Goal: Task Accomplishment & Management: Use online tool/utility

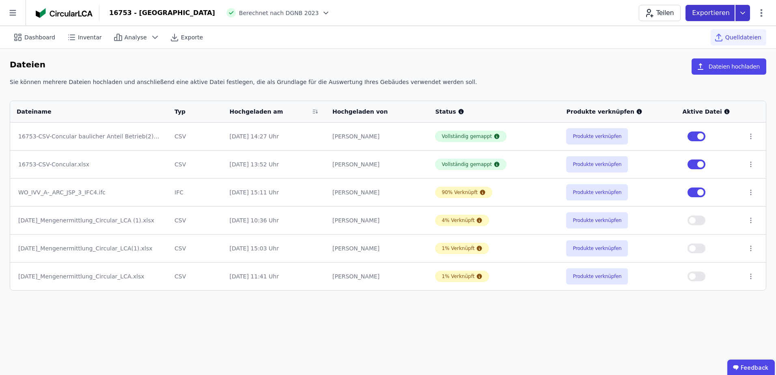
click at [744, 17] on icon at bounding box center [742, 13] width 15 height 16
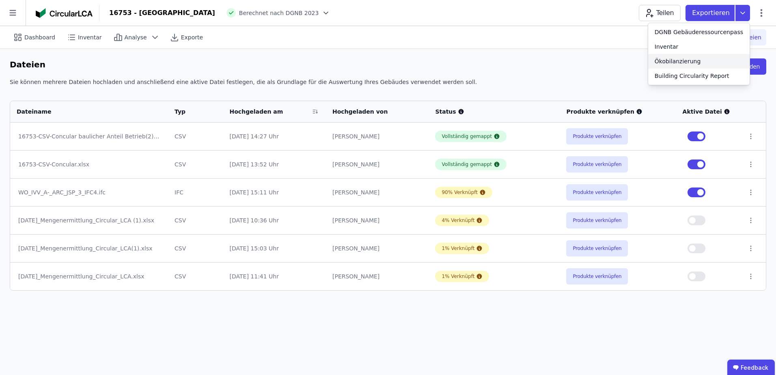
click at [701, 58] on div "Ökobilanzierung" at bounding box center [677, 61] width 46 height 8
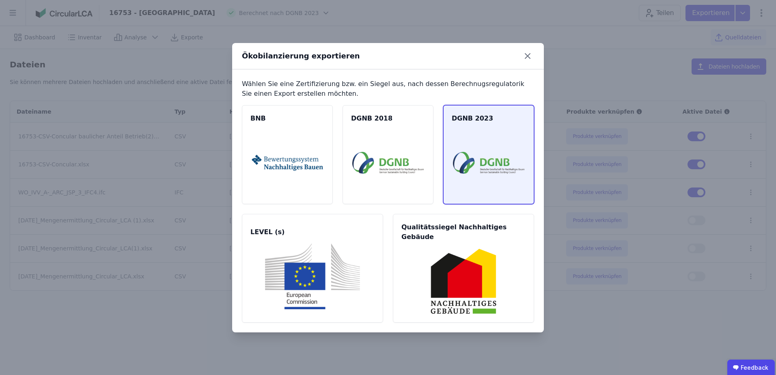
click at [490, 197] on div "DGNB 2023" at bounding box center [488, 154] width 91 height 99
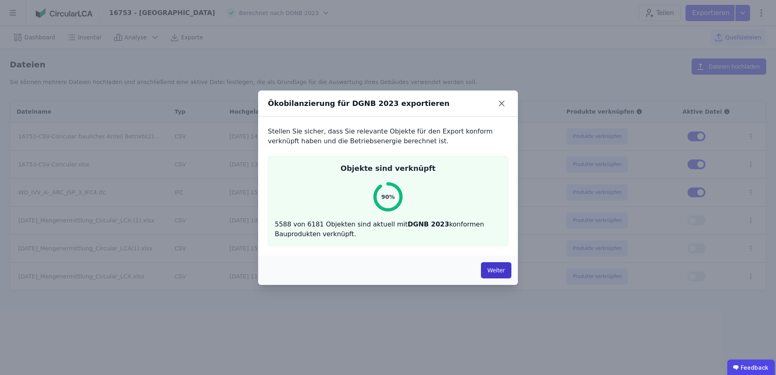
click at [493, 263] on button "Weiter" at bounding box center [496, 270] width 30 height 16
select select "*"
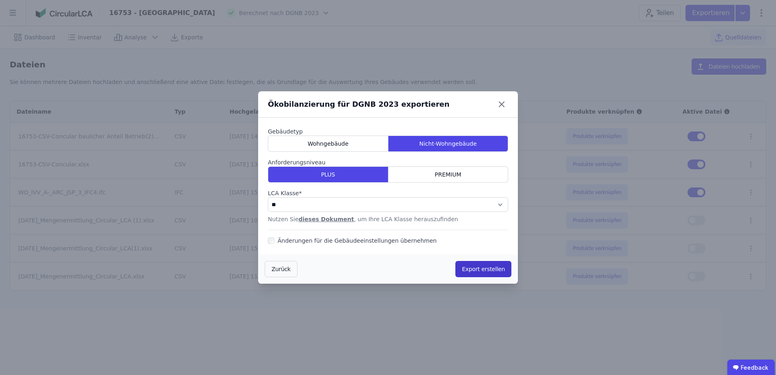
click at [477, 264] on button "Export erstellen" at bounding box center [483, 269] width 56 height 16
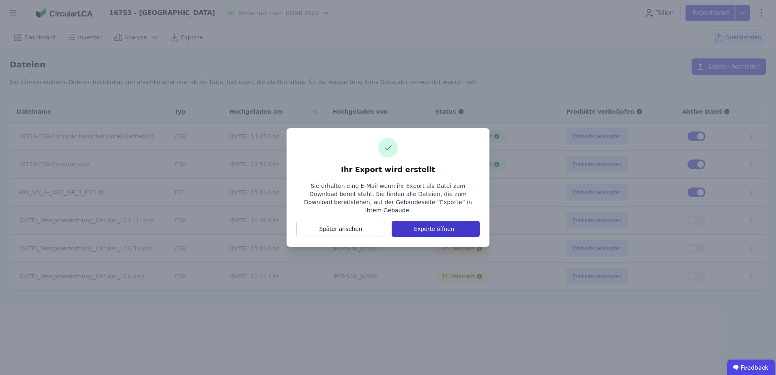
click at [425, 226] on button "Exporte öffnen" at bounding box center [436, 229] width 88 height 16
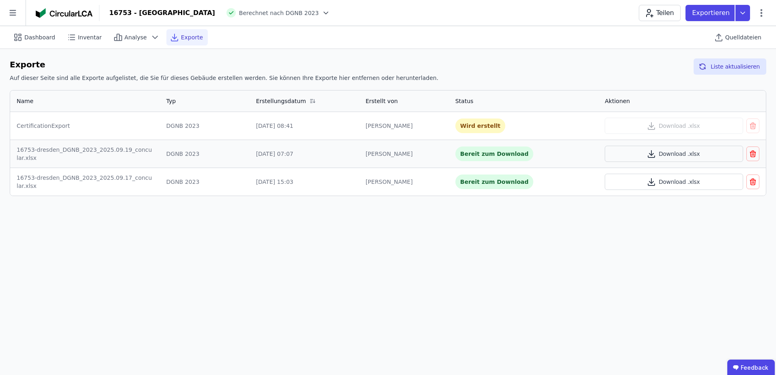
click at [751, 153] on icon "button" at bounding box center [752, 154] width 5 height 5
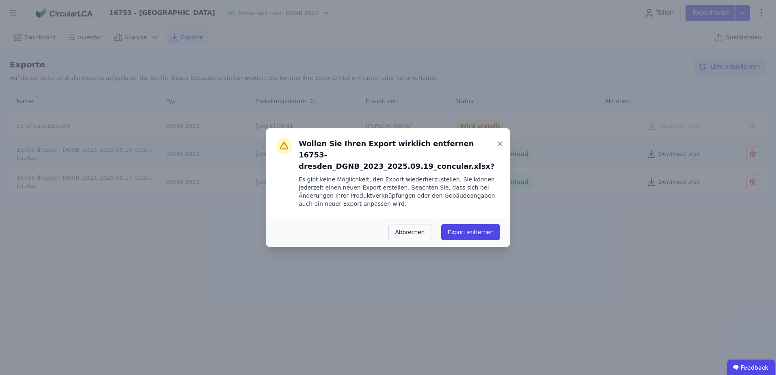
click at [469, 217] on div "Abbrechen Export entfernen" at bounding box center [387, 231] width 243 height 29
click at [481, 226] on button "Export entfernen" at bounding box center [470, 232] width 59 height 16
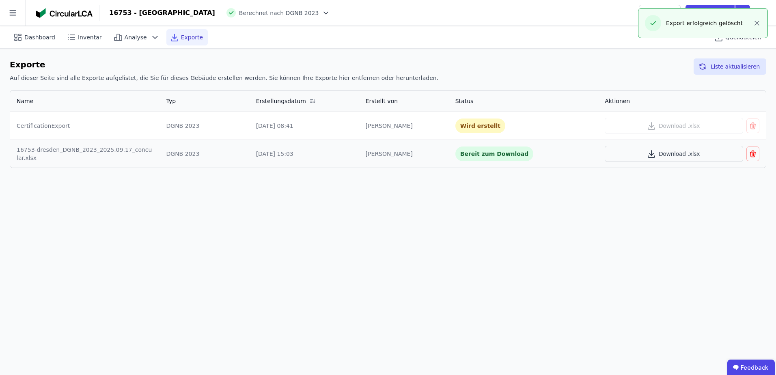
click at [751, 156] on icon "button" at bounding box center [753, 154] width 8 height 10
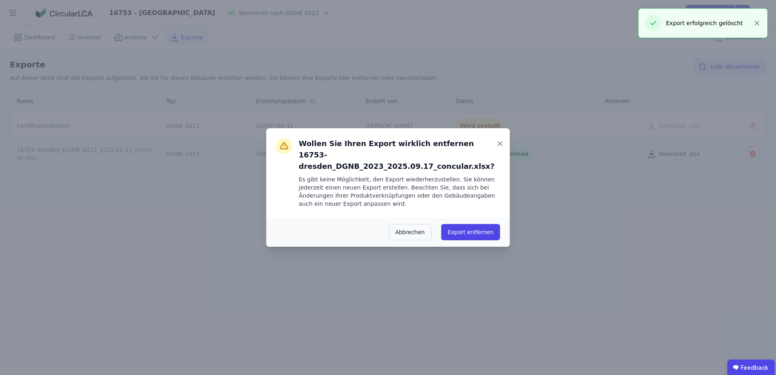
click at [468, 231] on button "Export entfernen" at bounding box center [470, 232] width 59 height 16
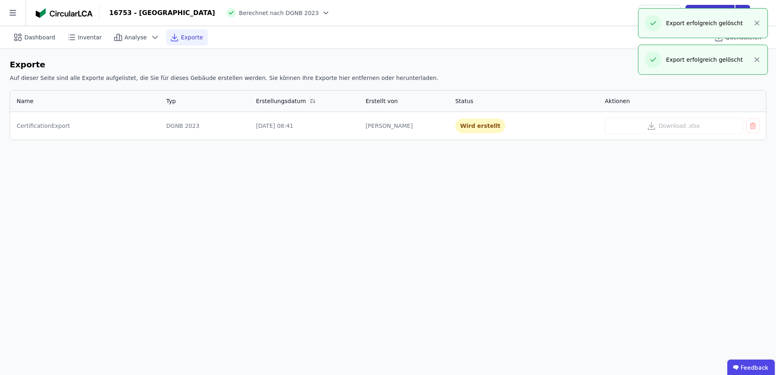
click at [746, 6] on icon at bounding box center [742, 13] width 15 height 16
click at [758, 60] on icon "button" at bounding box center [757, 60] width 4 height 4
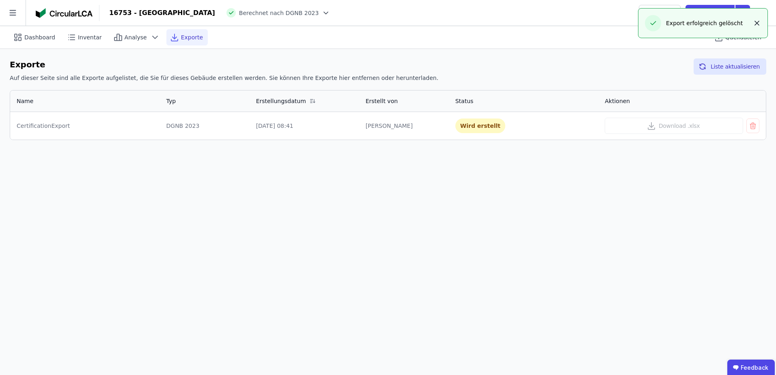
click at [758, 22] on icon "button" at bounding box center [757, 23] width 8 height 8
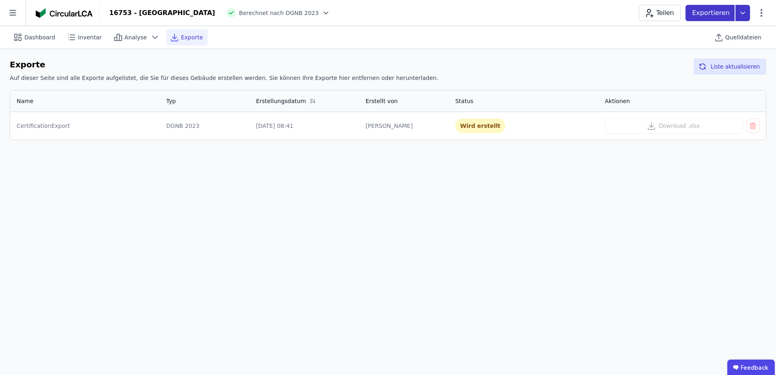
click at [742, 15] on icon at bounding box center [742, 13] width 15 height 16
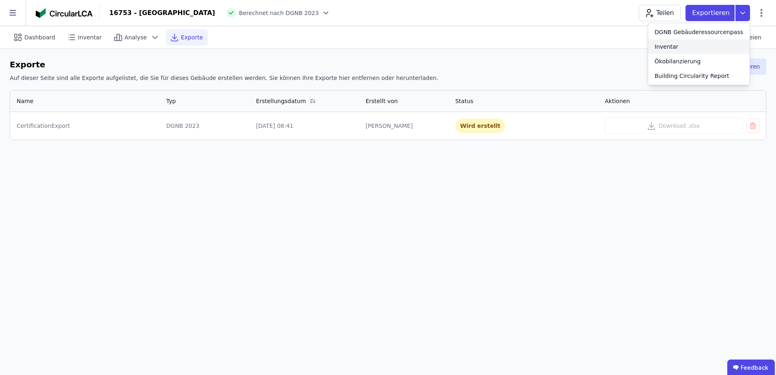
click at [703, 50] on div "Inventar" at bounding box center [698, 46] width 101 height 15
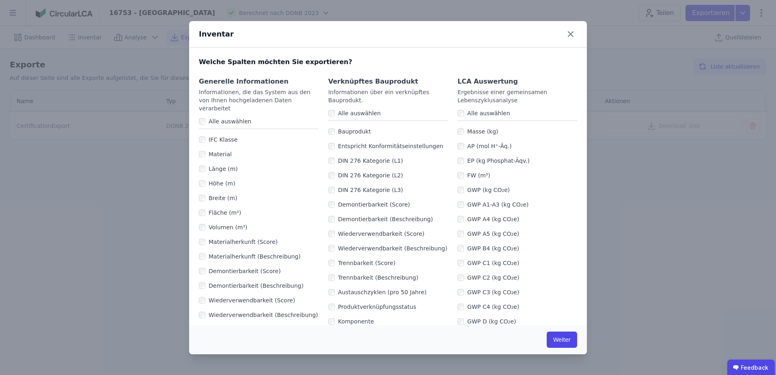
click at [208, 136] on label "IFC Klasse" at bounding box center [221, 140] width 32 height 8
click at [556, 342] on button "Weiter" at bounding box center [562, 340] width 30 height 16
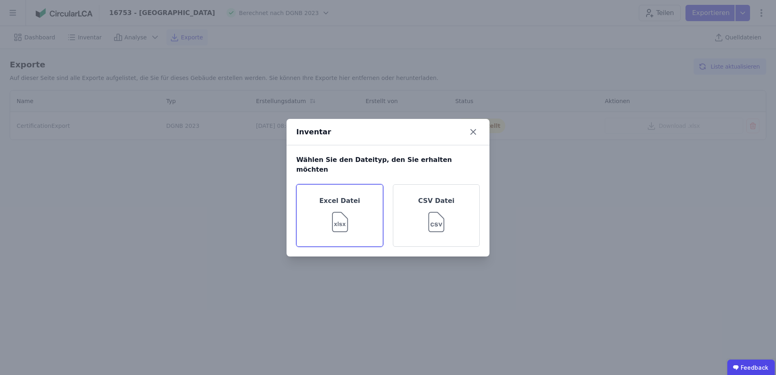
click at [347, 207] on img at bounding box center [340, 220] width 26 height 29
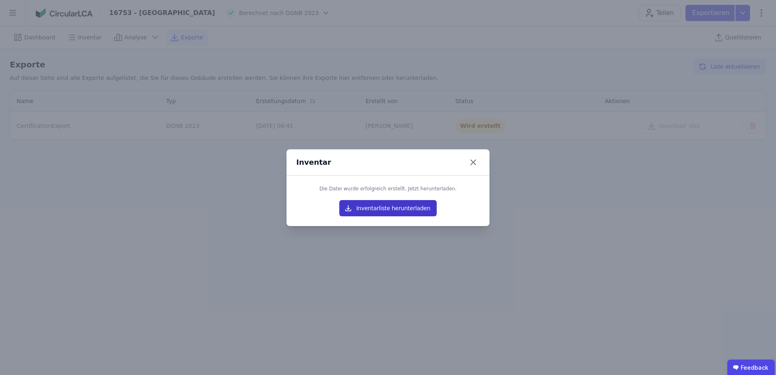
click at [362, 209] on button "Inventarliste herunterladen" at bounding box center [387, 208] width 97 height 16
click at [408, 207] on button "Inventarliste herunterladen" at bounding box center [387, 208] width 97 height 16
click at [477, 157] on icon at bounding box center [473, 162] width 13 height 13
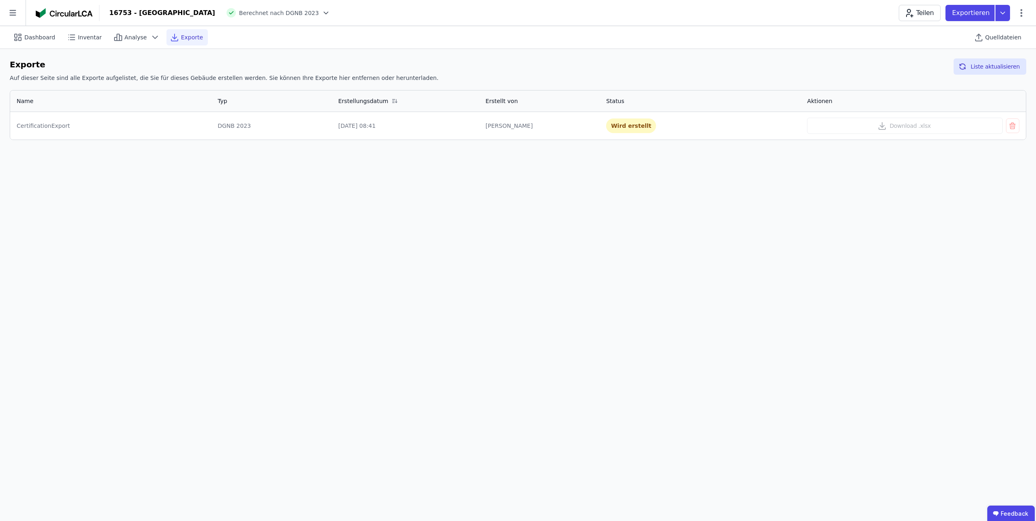
click at [605, 164] on div "Dashboard Inventar Analyse Exporte Quelldateien Exporte Auf dieser Seite sind a…" at bounding box center [518, 273] width 1036 height 495
click at [229, 195] on div "Dashboard Inventar Analyse Exporte Quelldateien Exporte Auf dieser Seite sind a…" at bounding box center [518, 273] width 1036 height 495
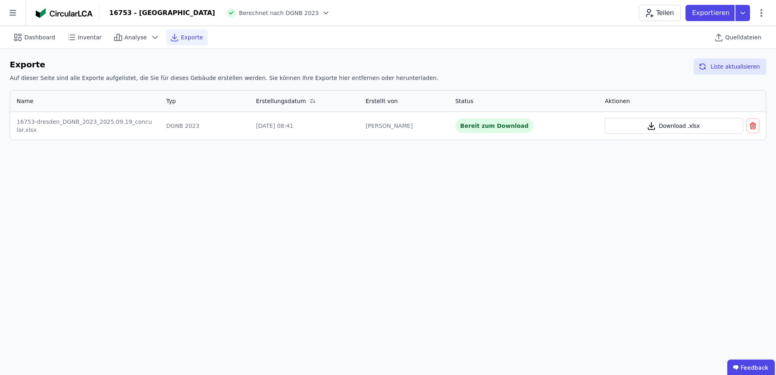
click at [659, 123] on button "Download .xlsx" at bounding box center [674, 126] width 138 height 16
click at [126, 29] on div "Analyse" at bounding box center [136, 37] width 53 height 16
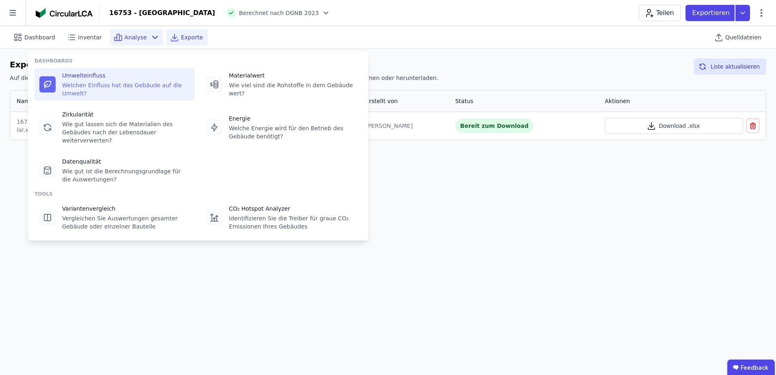
click at [54, 82] on div at bounding box center [47, 84] width 16 height 16
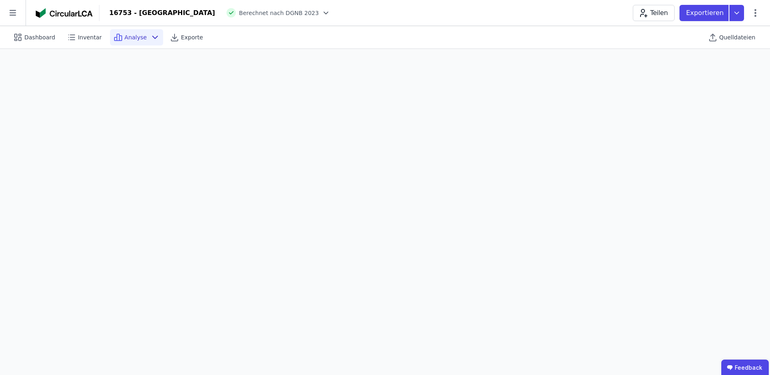
click at [137, 36] on span "Analyse" at bounding box center [136, 37] width 22 height 8
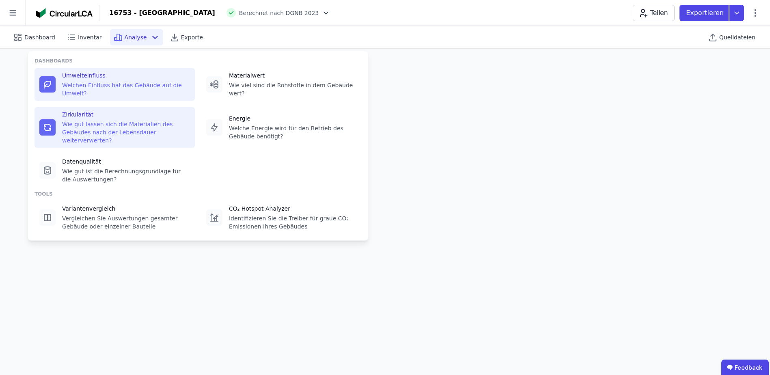
click at [45, 128] on icon at bounding box center [47, 129] width 6 height 3
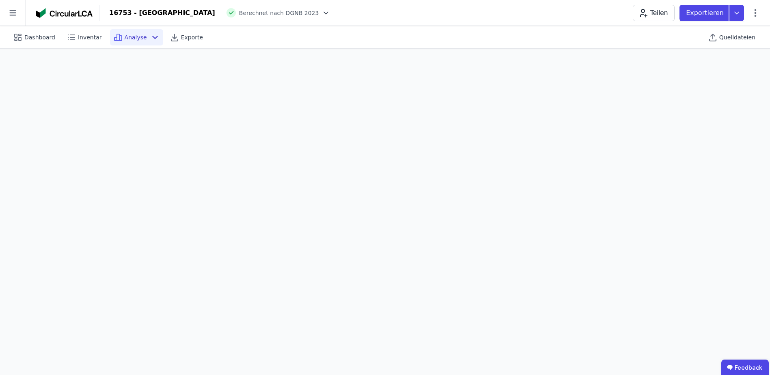
scroll to position [23, 0]
click at [80, 36] on span "Inventar" at bounding box center [90, 37] width 24 height 8
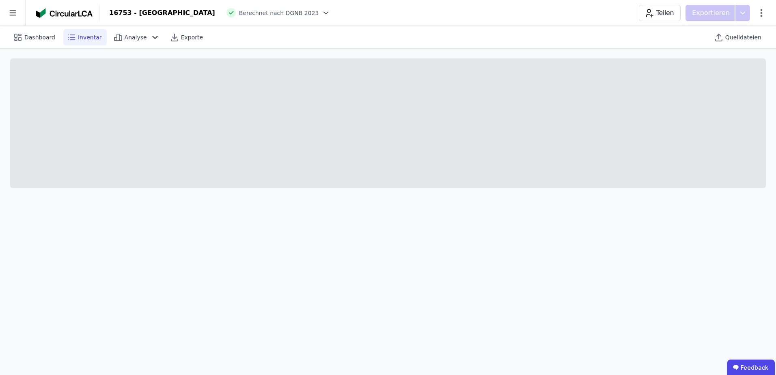
click at [85, 40] on span "Inventar" at bounding box center [90, 37] width 24 height 8
click at [11, 14] on icon at bounding box center [13, 13] width 26 height 26
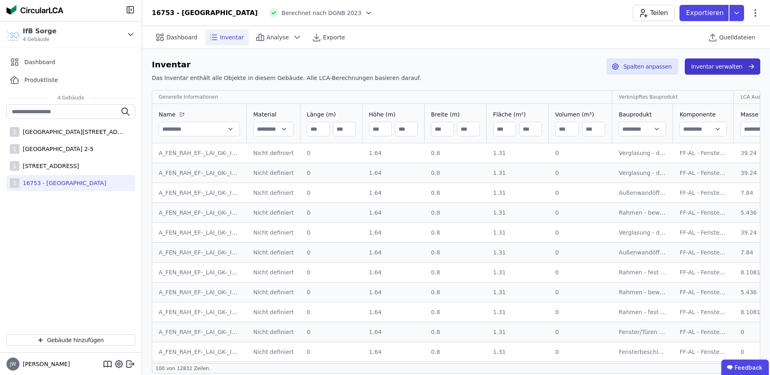
click at [731, 69] on button "Inventar verwalten" at bounding box center [722, 66] width 75 height 16
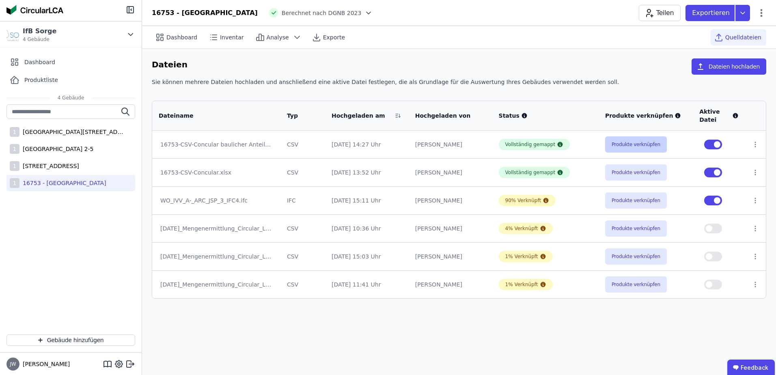
click at [635, 143] on button "Produkte verknüpfen" at bounding box center [636, 144] width 62 height 16
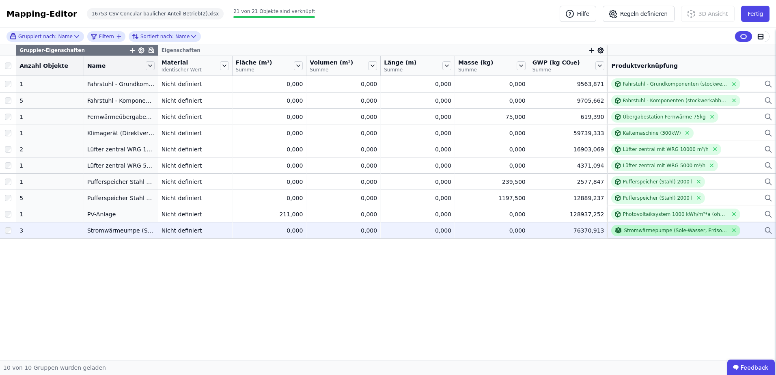
click at [657, 229] on div "Stromwärmepumpe (Sole-Wasser, Erdsonde) 70kw inkl. Rohre" at bounding box center [675, 230] width 103 height 6
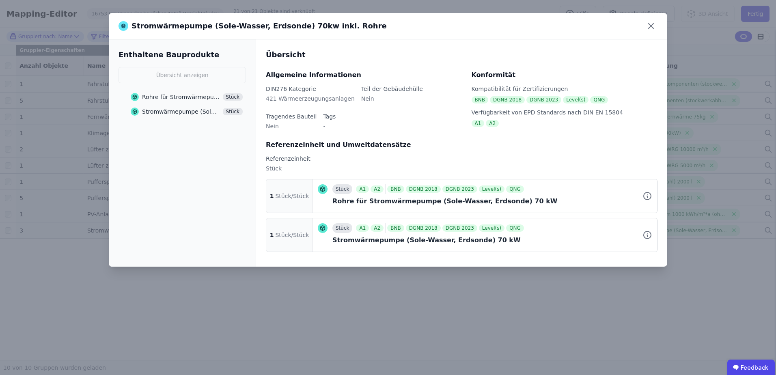
click at [297, 26] on div "Stromwärmepumpe (Sole-Wasser, Erdsonde) 70kw inkl. Rohre" at bounding box center [252, 25] width 268 height 11
drag, startPoint x: 297, startPoint y: 26, endPoint x: 159, endPoint y: 27, distance: 138.0
click at [159, 27] on div "Stromwärmepumpe (Sole-Wasser, Erdsonde) 70kw inkl. Rohre" at bounding box center [252, 25] width 268 height 11
copy div "Stromwärmepumpe (Sole-Wasser, Erdsonde) 70kw"
click at [310, 329] on div "Stromwärmepumpe (Sole-Wasser, Erdsonde) 70kw inkl. Rohre Enthaltene Bauprodukte…" at bounding box center [388, 187] width 776 height 375
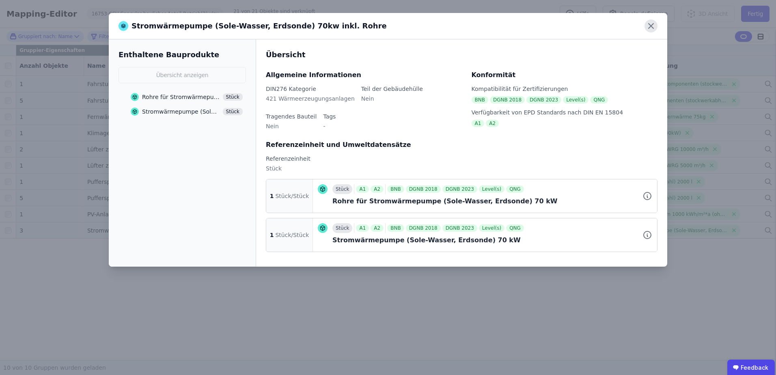
click at [650, 27] on icon at bounding box center [650, 26] width 5 height 5
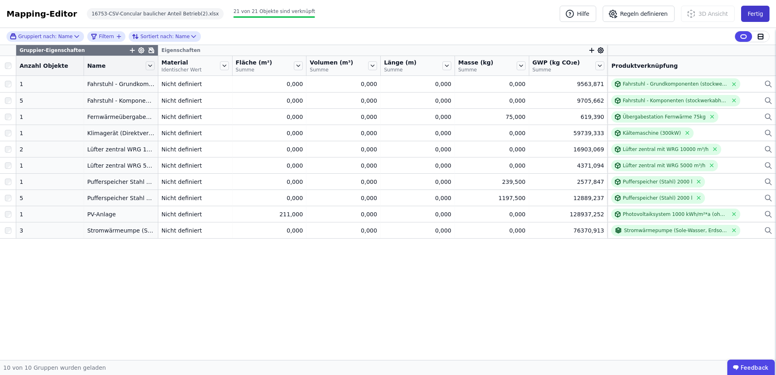
click at [768, 15] on button "Fertig" at bounding box center [755, 14] width 28 height 16
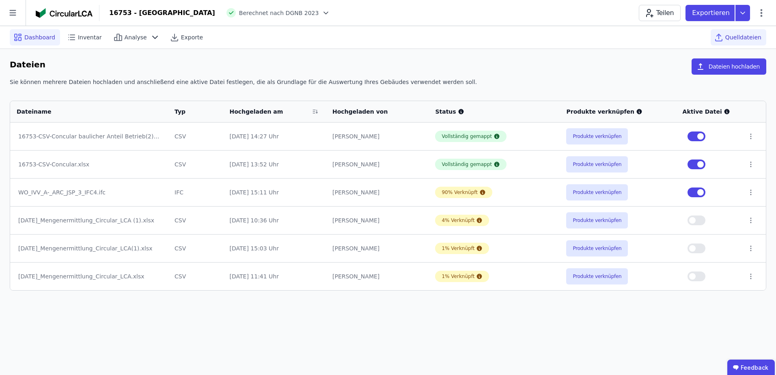
click at [28, 33] on span "Dashboard" at bounding box center [39, 37] width 31 height 8
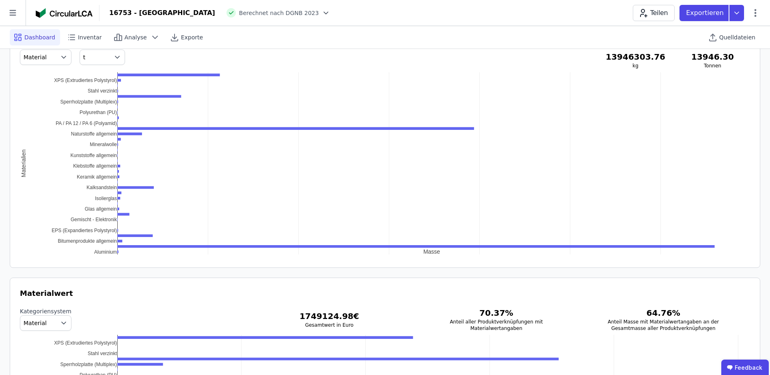
scroll to position [771, 0]
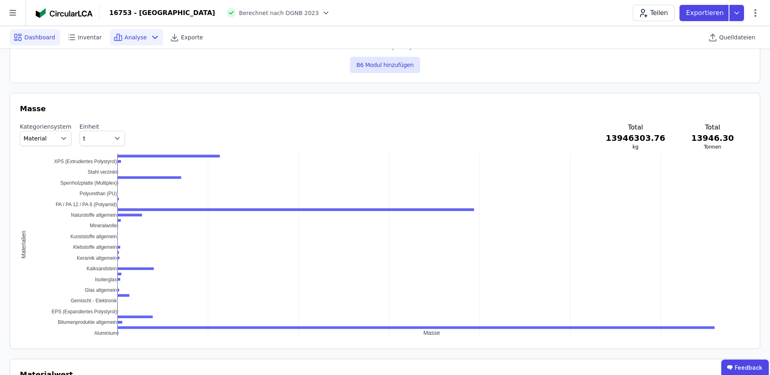
click at [136, 43] on div "Analyse" at bounding box center [136, 37] width 53 height 16
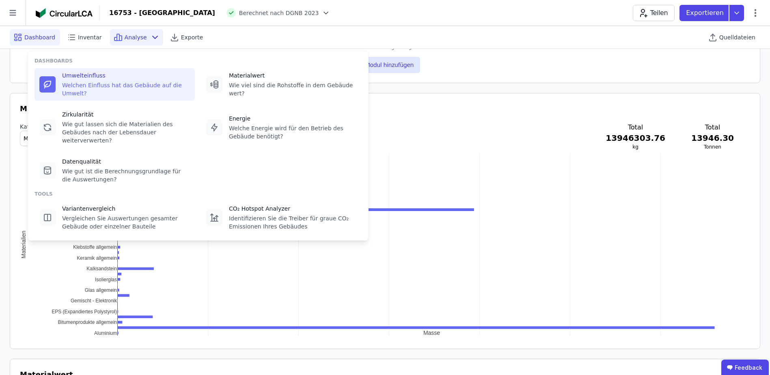
click at [52, 76] on div at bounding box center [47, 84] width 16 height 16
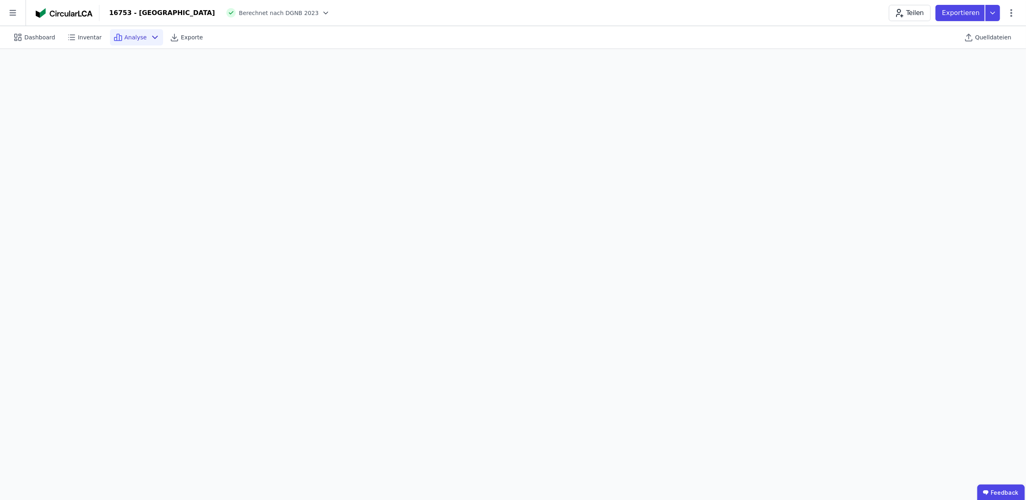
click at [127, 37] on span "Analyse" at bounding box center [136, 37] width 22 height 8
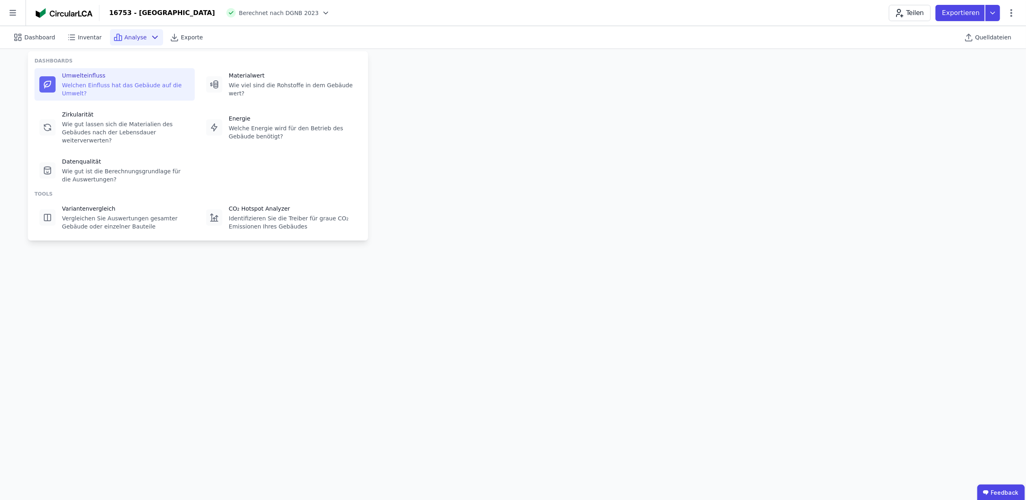
click at [50, 84] on icon at bounding box center [48, 85] width 10 height 10
